Goal: Transaction & Acquisition: Book appointment/travel/reservation

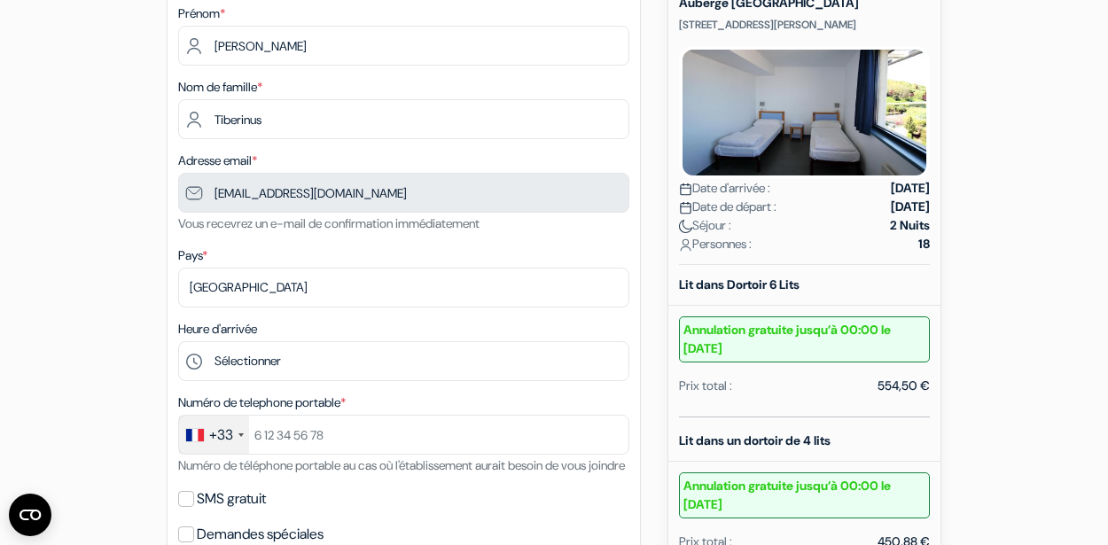
scroll to position [217, 0]
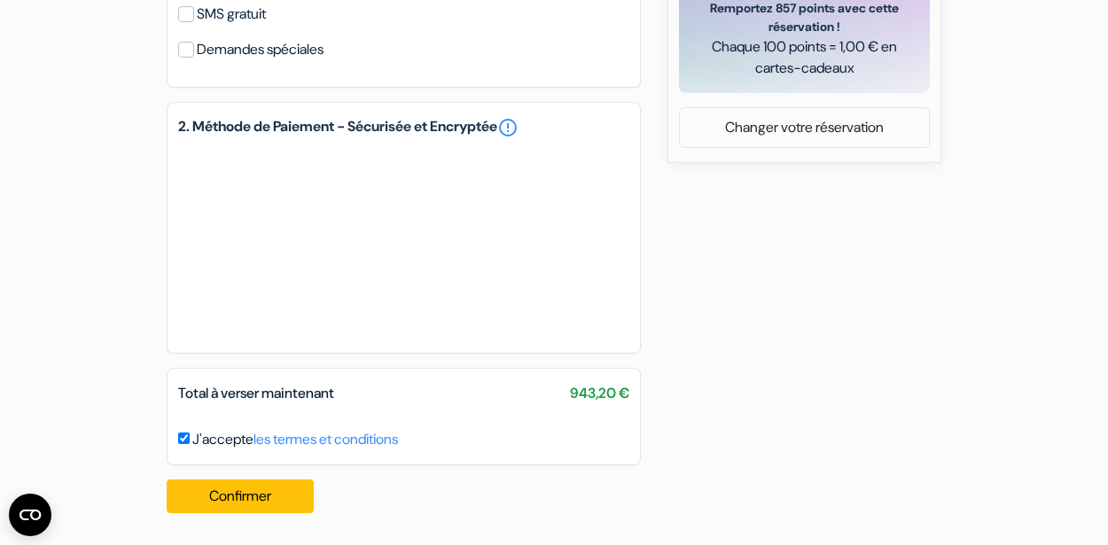
scroll to position [933, 0]
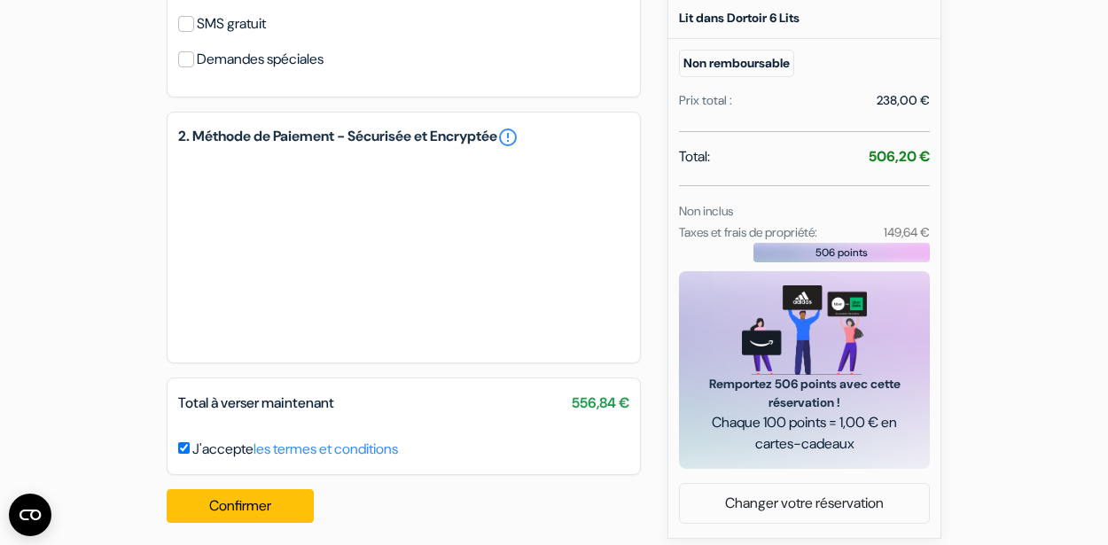
scroll to position [718, 0]
